Goal: Check status: Check status

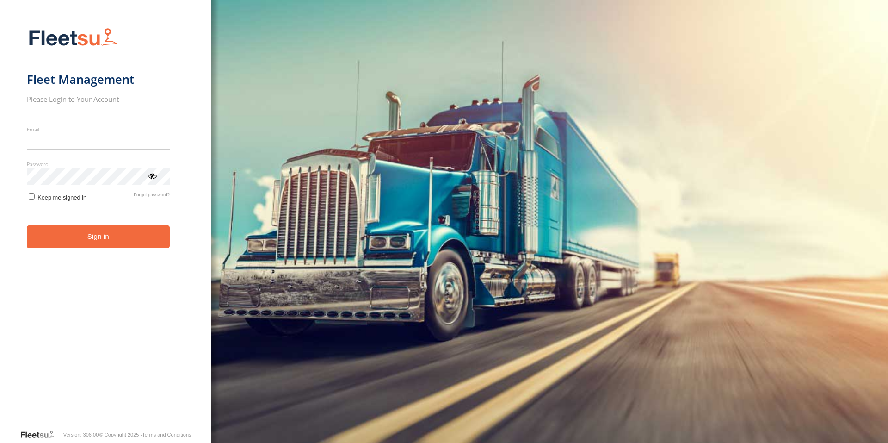
type input "**********"
click at [92, 241] on button "Sign in" at bounding box center [98, 236] width 143 height 23
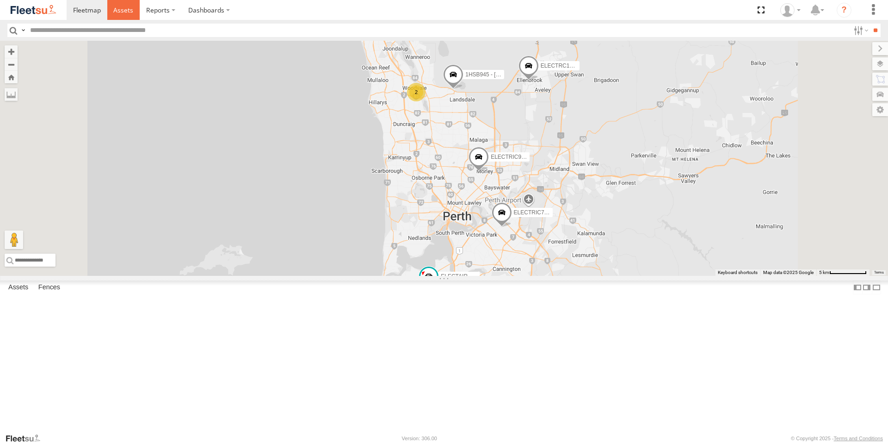
click at [124, 1] on link at bounding box center [123, 10] width 33 height 20
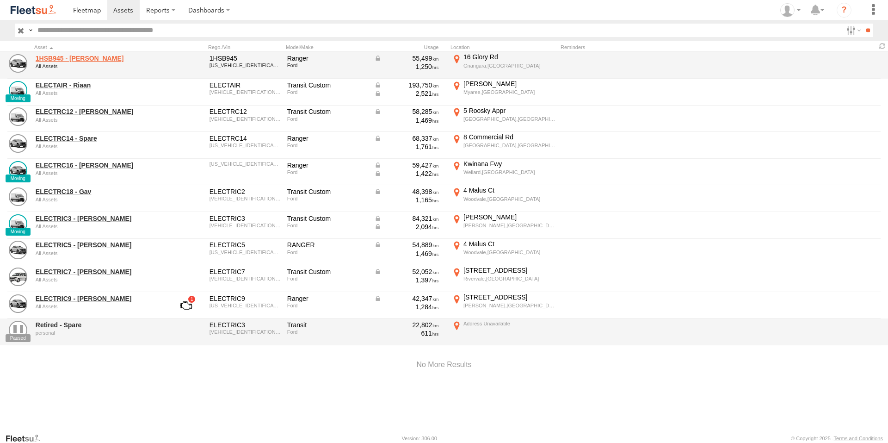
click at [60, 58] on link "1HSB945 - Ben" at bounding box center [99, 58] width 127 height 8
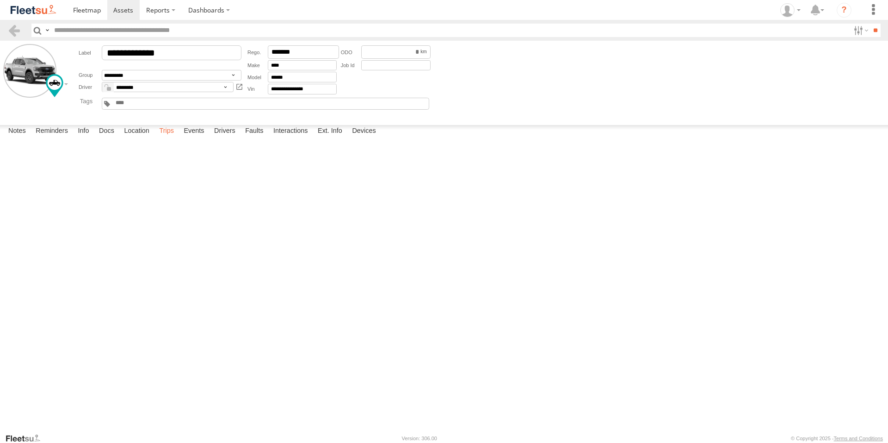
click at [169, 138] on label "Trips" at bounding box center [166, 131] width 24 height 13
click at [128, 8] on span at bounding box center [123, 10] width 20 height 9
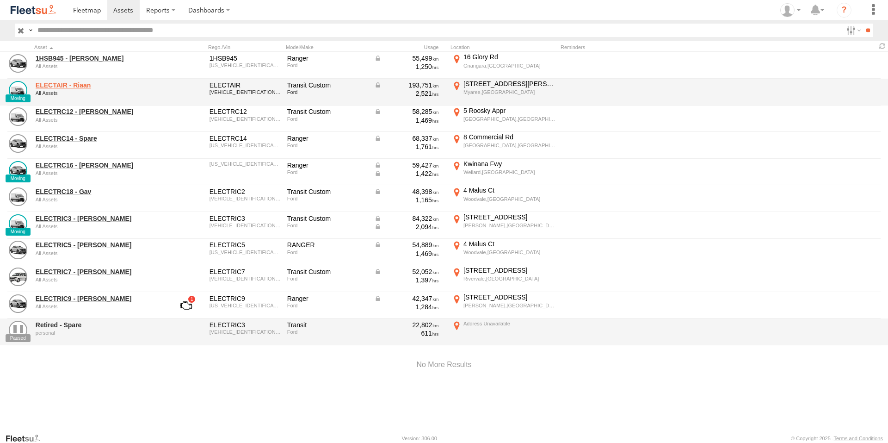
click at [79, 84] on link "ELECTAIR - Riaan" at bounding box center [99, 85] width 127 height 8
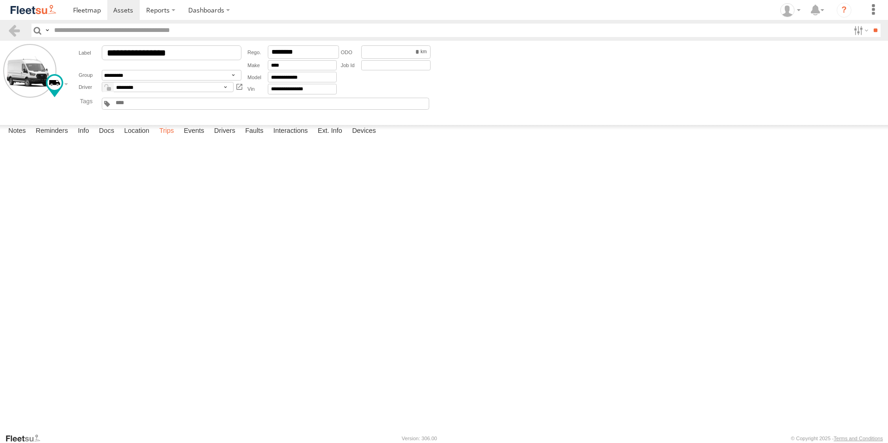
click at [167, 138] on label "Trips" at bounding box center [166, 131] width 24 height 13
click at [125, 15] on link at bounding box center [123, 10] width 33 height 20
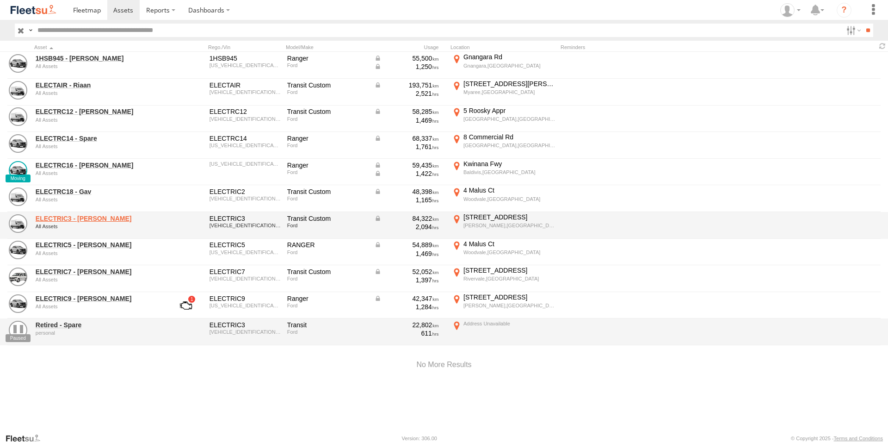
click at [71, 216] on link "ELECTRIC3 - Leo" at bounding box center [99, 218] width 127 height 8
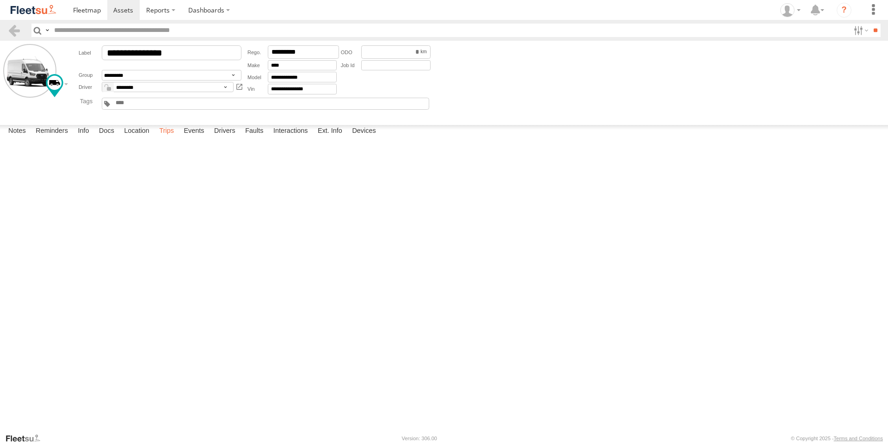
click at [166, 138] on label "Trips" at bounding box center [166, 131] width 24 height 13
drag, startPoint x: 119, startPoint y: 12, endPoint x: 122, endPoint y: 21, distance: 9.2
click at [119, 12] on span at bounding box center [123, 10] width 20 height 9
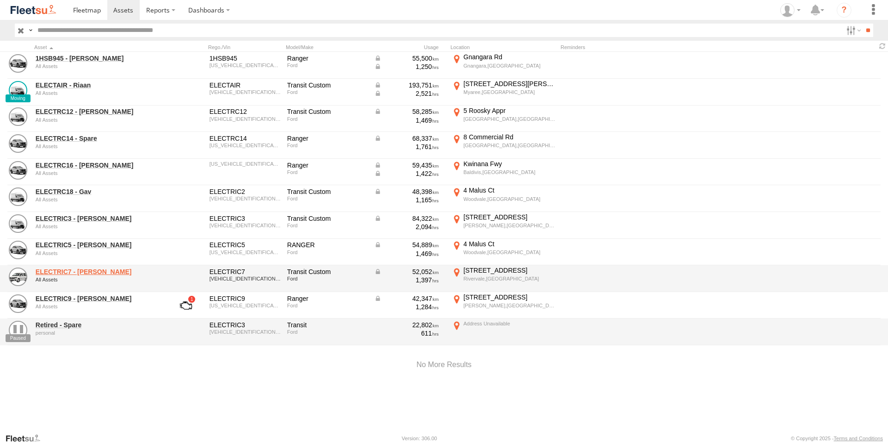
click at [70, 273] on link "ELECTRIC7 - [PERSON_NAME]" at bounding box center [99, 271] width 127 height 8
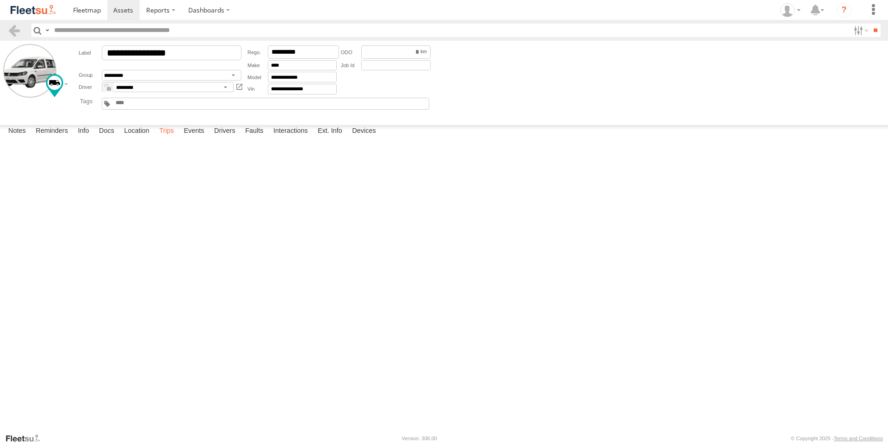
click at [166, 138] on label "Trips" at bounding box center [166, 131] width 24 height 13
click at [195, 138] on label "Events" at bounding box center [194, 131] width 30 height 13
click at [123, 5] on link at bounding box center [123, 10] width 33 height 20
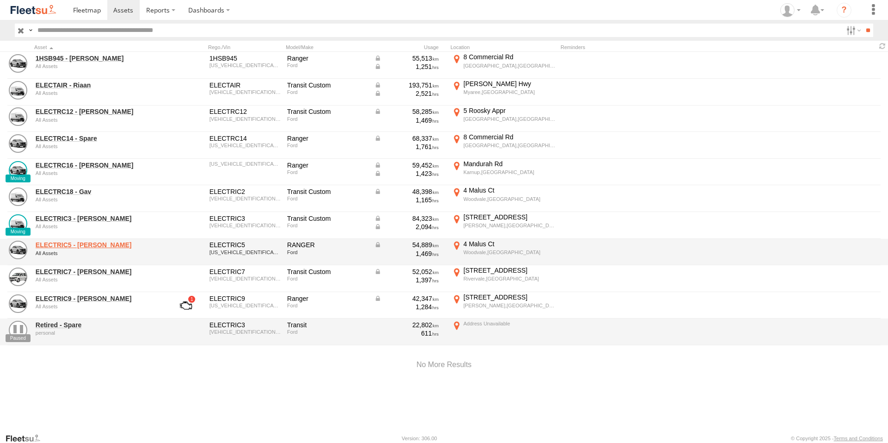
click at [87, 243] on link "ELECTRIC5 - George" at bounding box center [99, 244] width 127 height 8
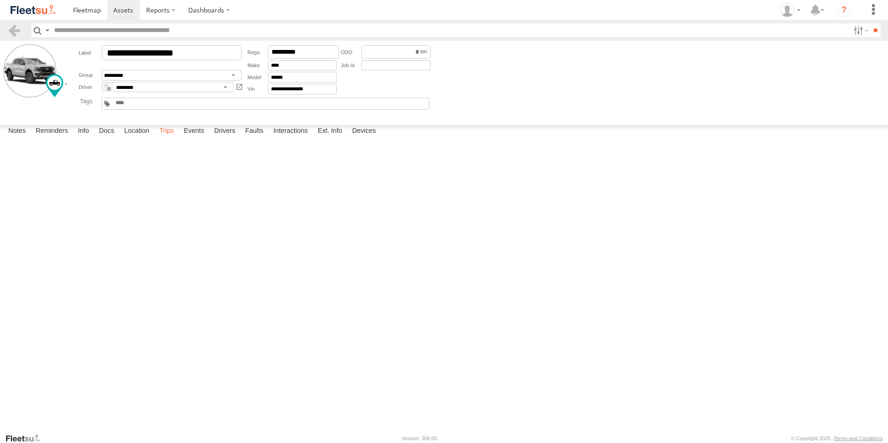
click at [173, 138] on label "Trips" at bounding box center [166, 131] width 24 height 13
click at [196, 138] on label "Events" at bounding box center [194, 131] width 30 height 13
click at [117, 11] on span at bounding box center [123, 10] width 20 height 9
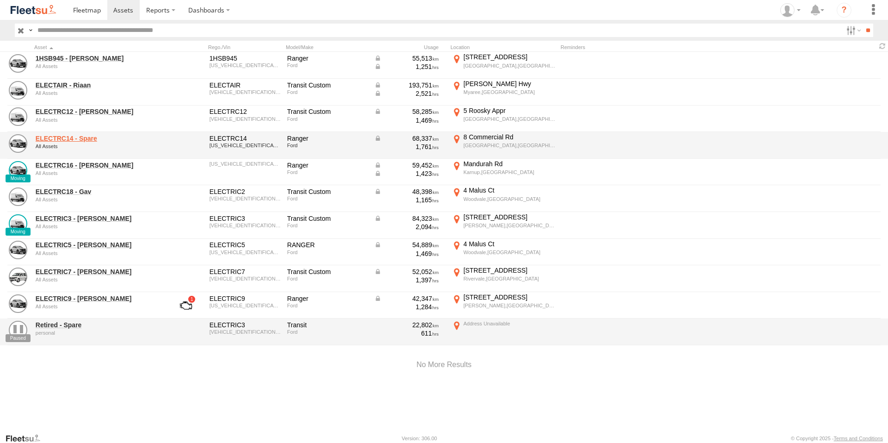
click at [81, 139] on link "ELECTRC14 - Spare" at bounding box center [99, 138] width 127 height 8
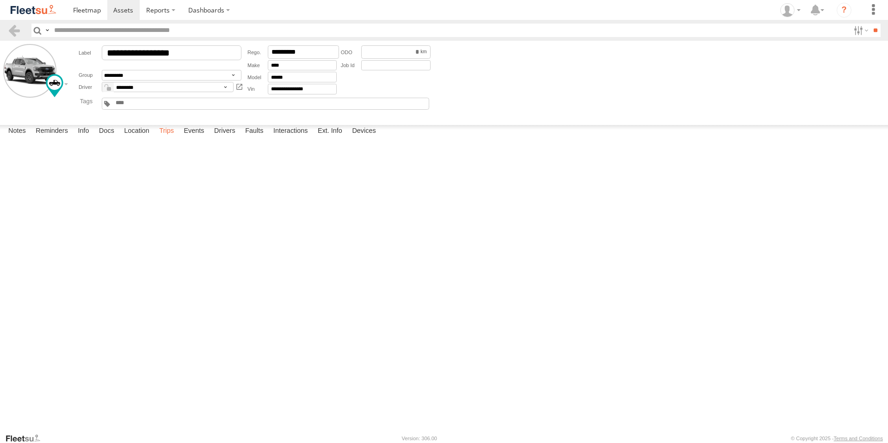
click at [168, 138] on label "Trips" at bounding box center [166, 131] width 24 height 13
click at [118, 14] on span at bounding box center [123, 10] width 20 height 9
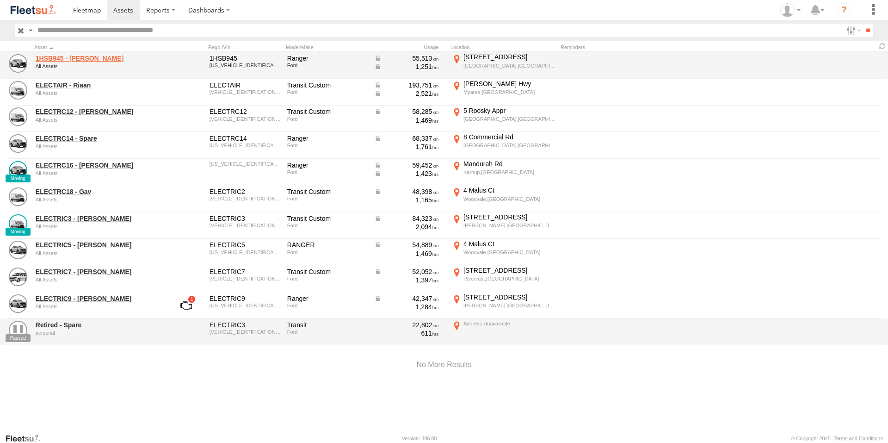
click at [58, 55] on link "1HSB945 - [PERSON_NAME]" at bounding box center [99, 58] width 127 height 8
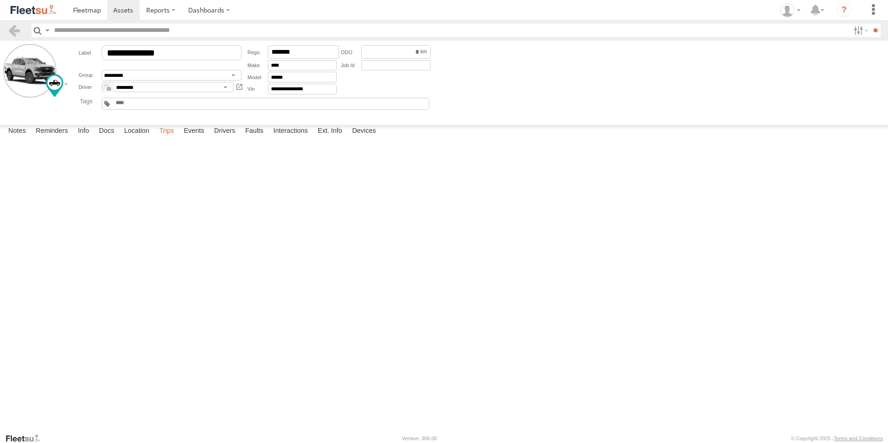
click at [166, 138] on label "Trips" at bounding box center [166, 131] width 24 height 13
click at [0, 0] on div "16 Glory Rd" at bounding box center [0, 0] width 0 height 0
click at [0, 0] on div "Location Details ×" at bounding box center [0, 0] width 0 height 0
click at [0, 0] on label "×" at bounding box center [0, 0] width 0 height 0
click at [191, 138] on label "Events" at bounding box center [194, 131] width 30 height 13
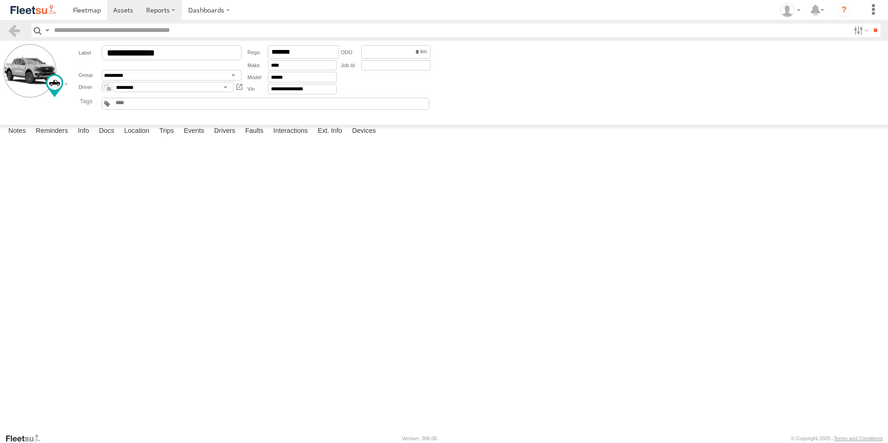
scroll to position [1295, 0]
click at [129, 5] on link at bounding box center [123, 10] width 33 height 20
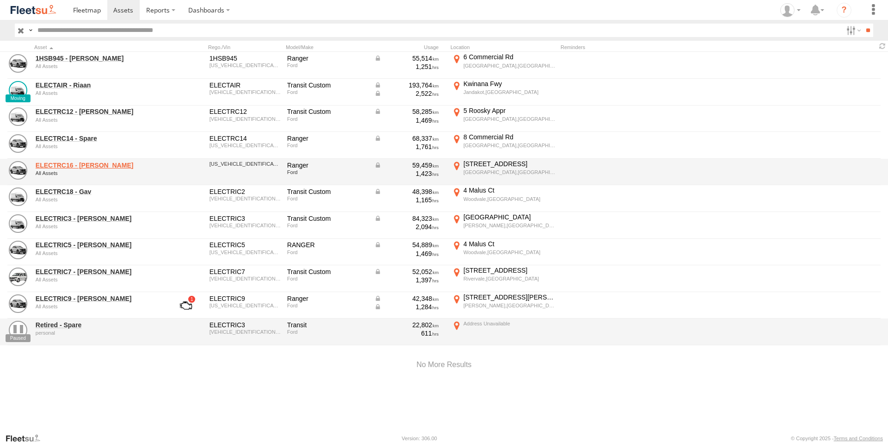
click at [82, 163] on link "ELECTRC16 - Johnny" at bounding box center [99, 165] width 127 height 8
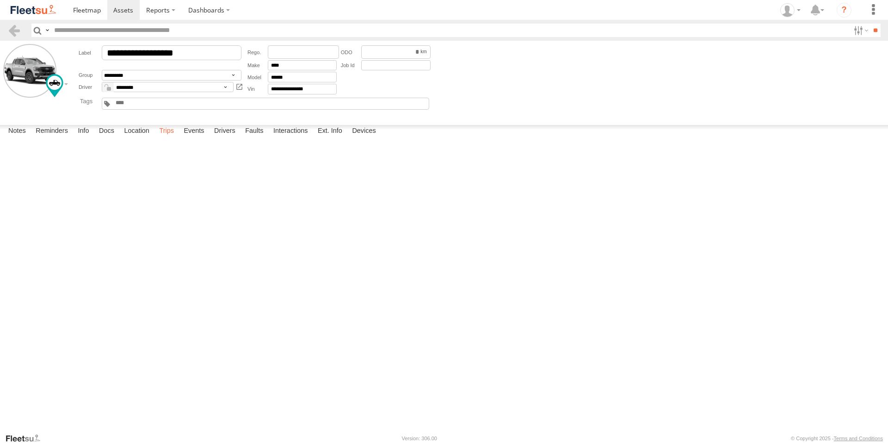
click at [175, 138] on label "Trips" at bounding box center [166, 131] width 24 height 13
click at [195, 138] on label "Events" at bounding box center [194, 131] width 30 height 13
